Goal: Task Accomplishment & Management: Manage account settings

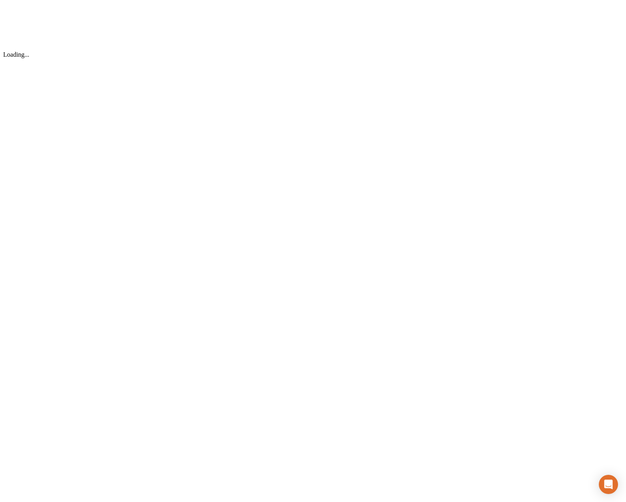
click at [282, 58] on div "Loading..." at bounding box center [312, 30] width 619 height 55
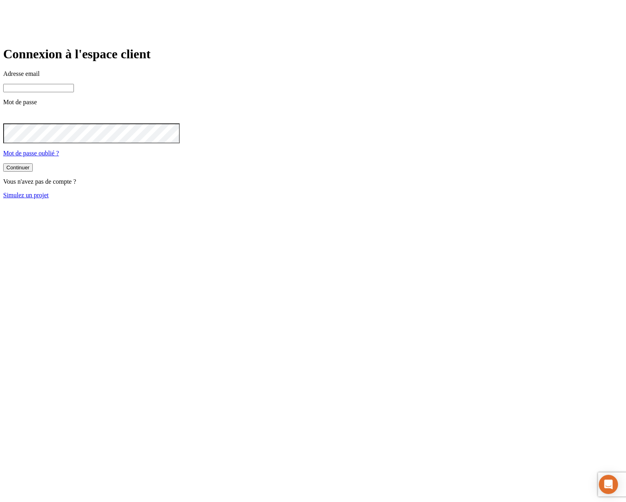
click at [74, 92] on input at bounding box center [38, 88] width 71 height 8
paste input "[EMAIL_ADDRESS][DOMAIN_NAME]"
type input "[EMAIL_ADDRESS][DOMAIN_NAME]"
click at [3, 164] on button "Continuer" at bounding box center [18, 168] width 30 height 8
